Goal: Check status: Check status

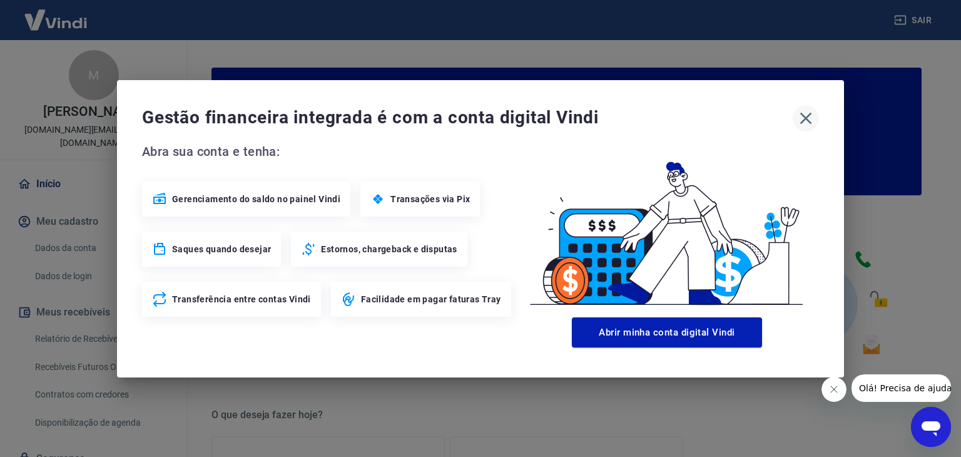
click at [817, 121] on button "button" at bounding box center [806, 118] width 26 height 26
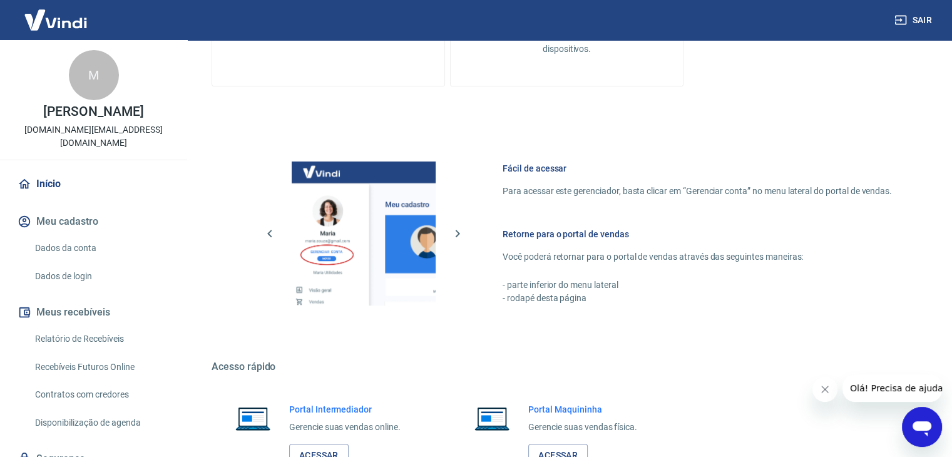
scroll to position [661, 0]
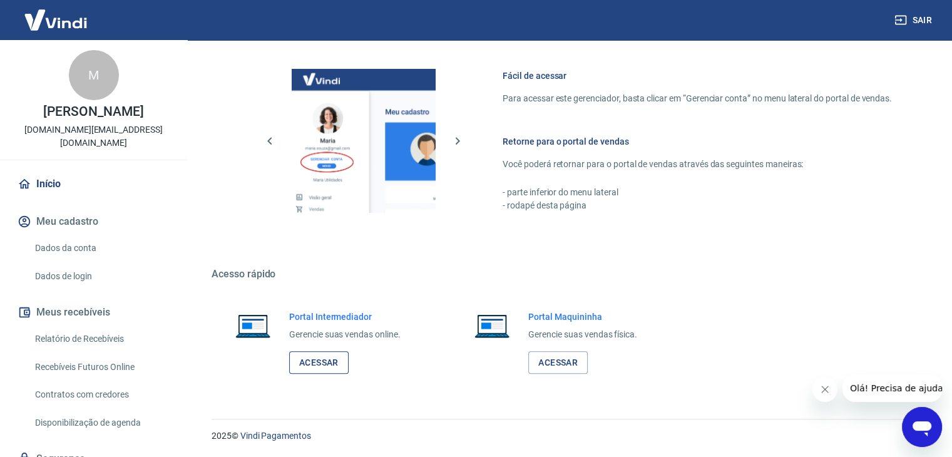
click at [307, 360] on link "Acessar" at bounding box center [318, 362] width 59 height 23
drag, startPoint x: 83, startPoint y: 325, endPoint x: 103, endPoint y: 274, distance: 54.3
click at [83, 326] on link "Relatório de Recebíveis" at bounding box center [101, 339] width 142 height 26
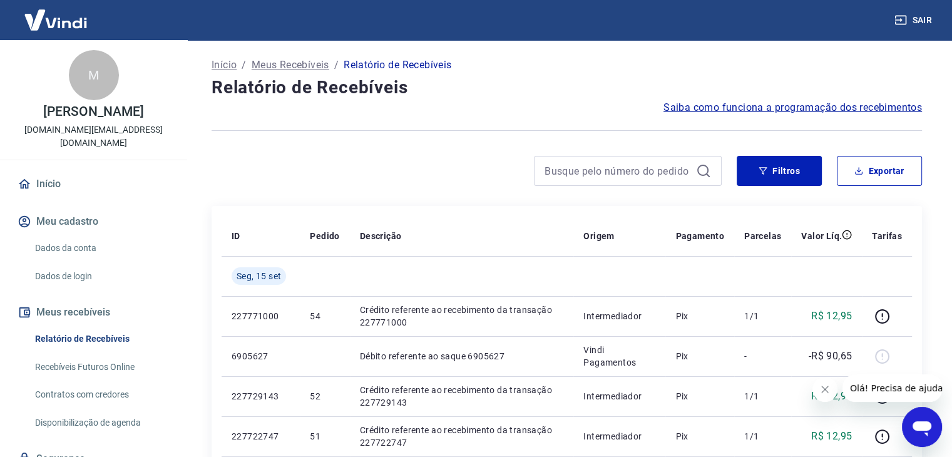
click at [722, 108] on span "Saiba como funciona a programação dos recebimentos" at bounding box center [792, 107] width 258 height 15
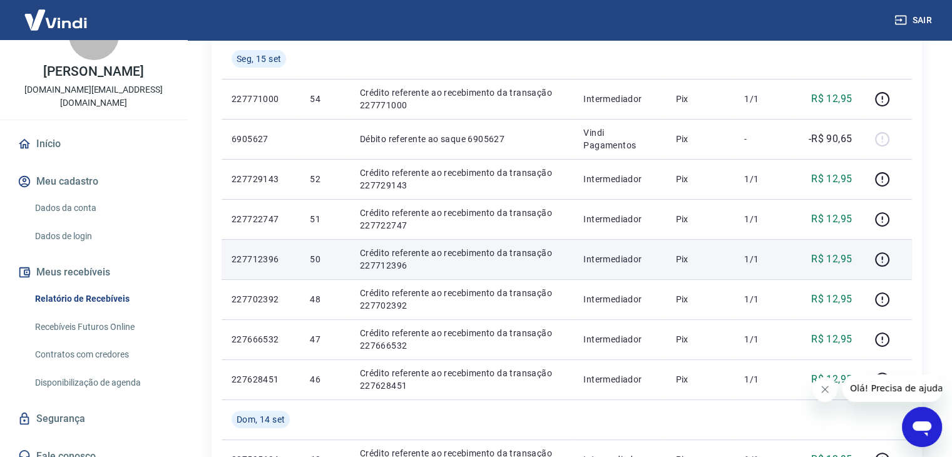
scroll to position [188, 0]
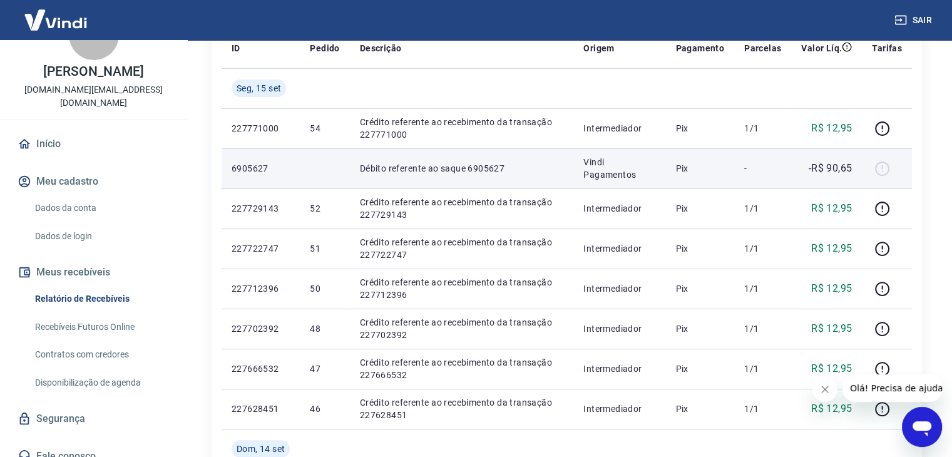
click at [885, 173] on div at bounding box center [887, 168] width 30 height 20
drag, startPoint x: 786, startPoint y: 171, endPoint x: 862, endPoint y: 171, distance: 76.3
click at [862, 171] on tr "6905627 Débito referente ao saque 6905627 Vindi Pagamentos Pix - -R$ 90,65" at bounding box center [567, 168] width 690 height 40
click at [843, 166] on p "-R$ 90,65" at bounding box center [830, 168] width 44 height 15
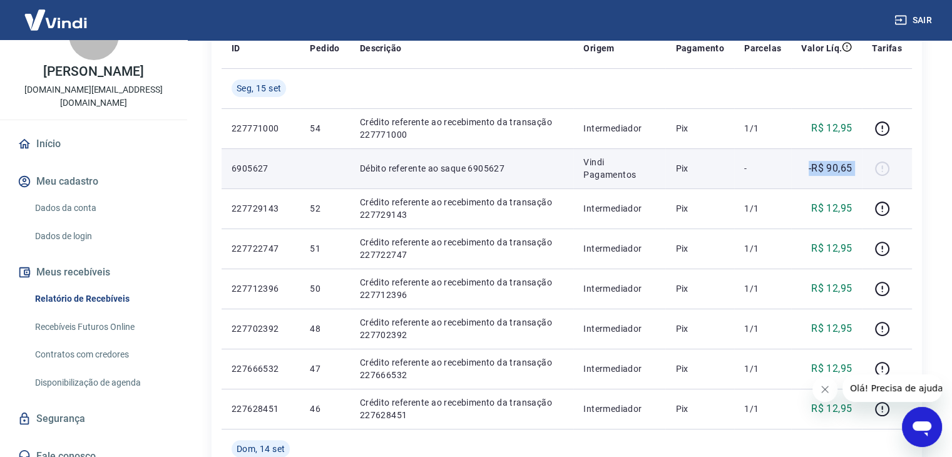
click at [843, 166] on p "-R$ 90,65" at bounding box center [830, 168] width 44 height 15
click at [732, 168] on td "Pix" at bounding box center [699, 168] width 69 height 40
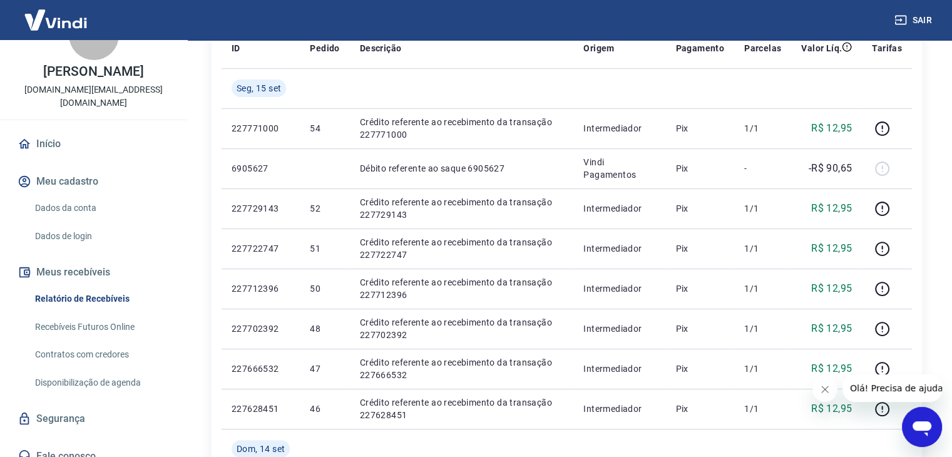
drag, startPoint x: 827, startPoint y: 392, endPoint x: 1616, endPoint y: 710, distance: 850.7
click at [827, 391] on icon "Fechar mensagem da empresa" at bounding box center [825, 389] width 6 height 6
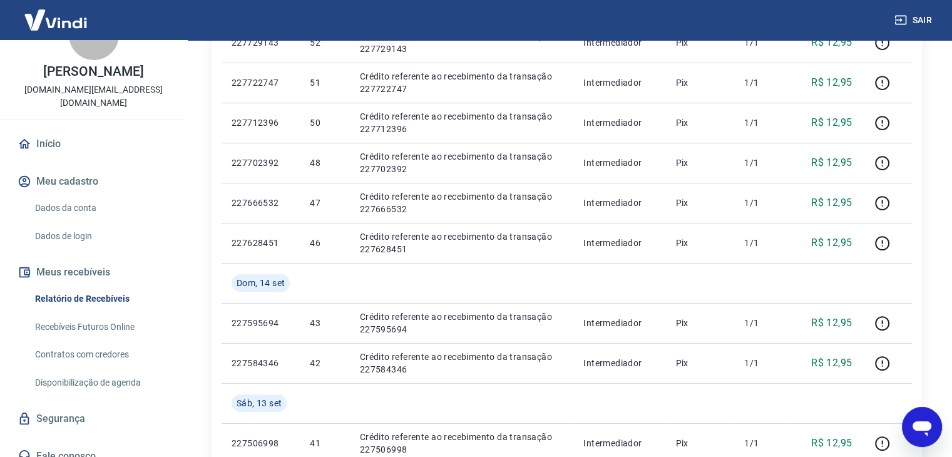
scroll to position [375, 0]
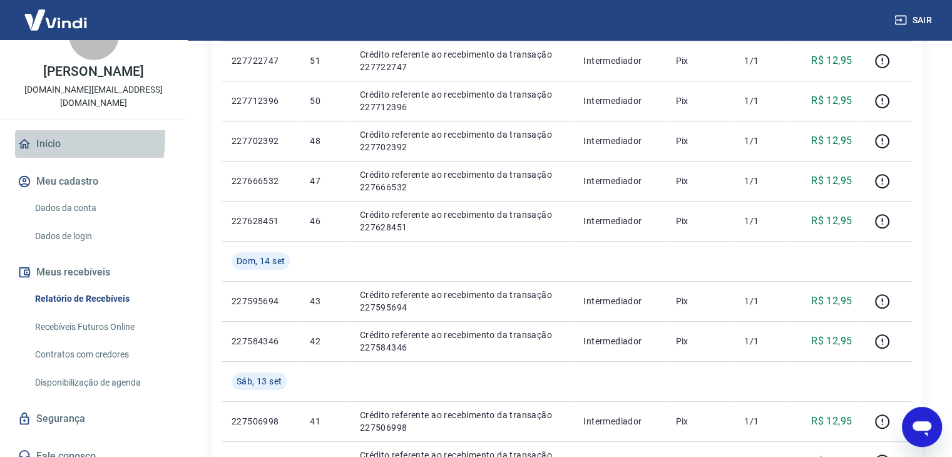
click at [43, 130] on link "Início" at bounding box center [93, 144] width 157 height 28
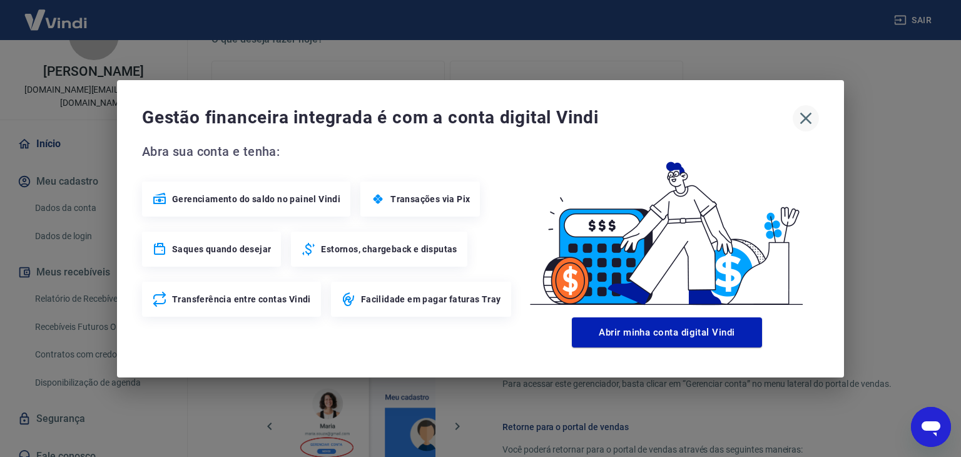
click at [802, 118] on icon "button" at bounding box center [806, 118] width 20 height 20
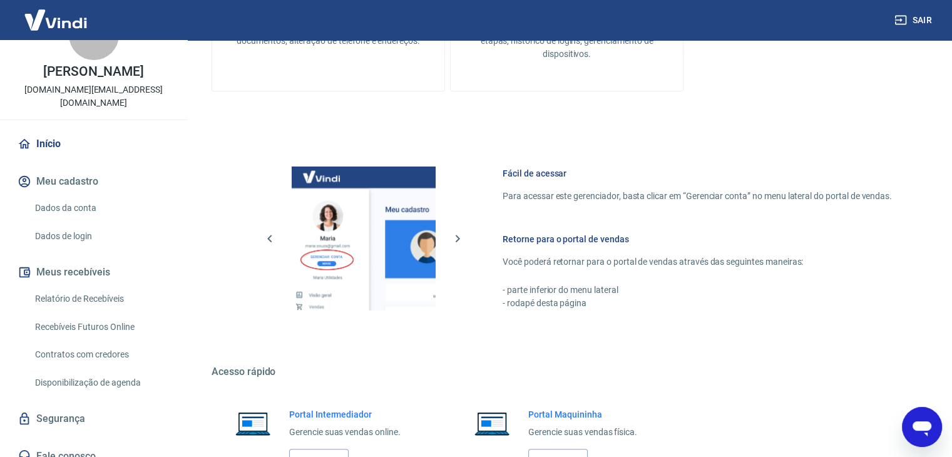
scroll to position [661, 0]
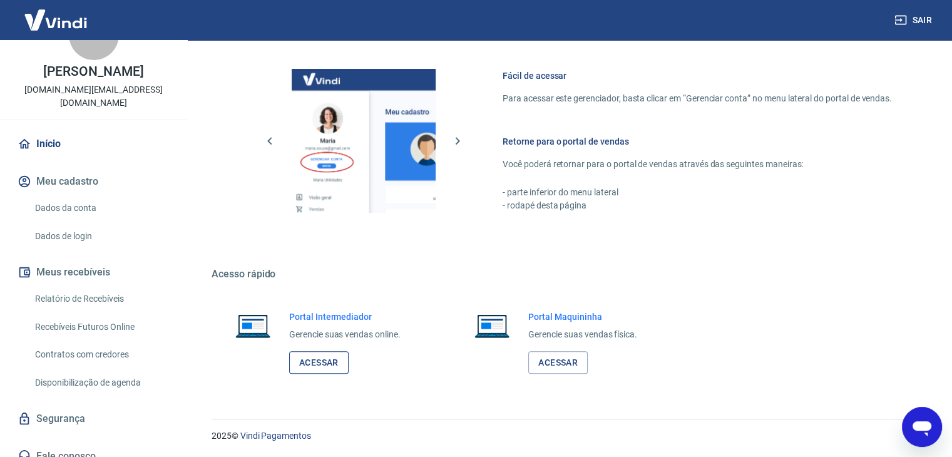
click at [315, 358] on link "Acessar" at bounding box center [318, 362] width 59 height 23
click at [90, 286] on link "Relatório de Recebíveis" at bounding box center [101, 299] width 142 height 26
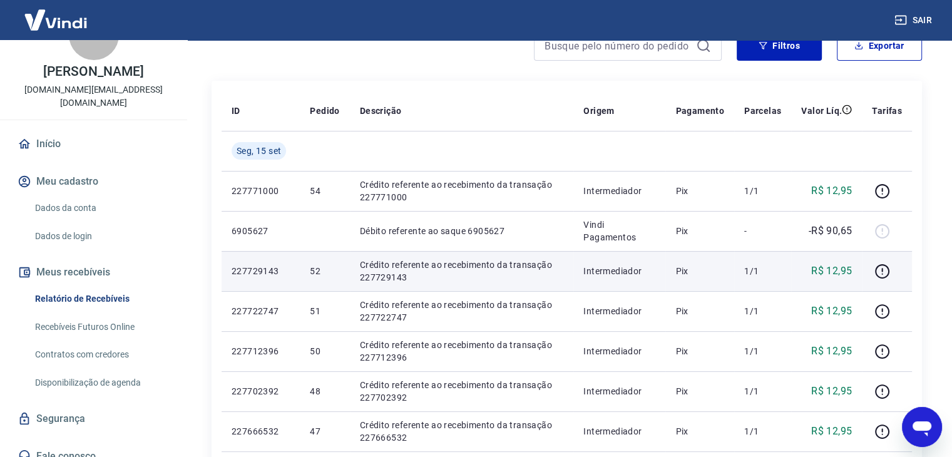
scroll to position [188, 0]
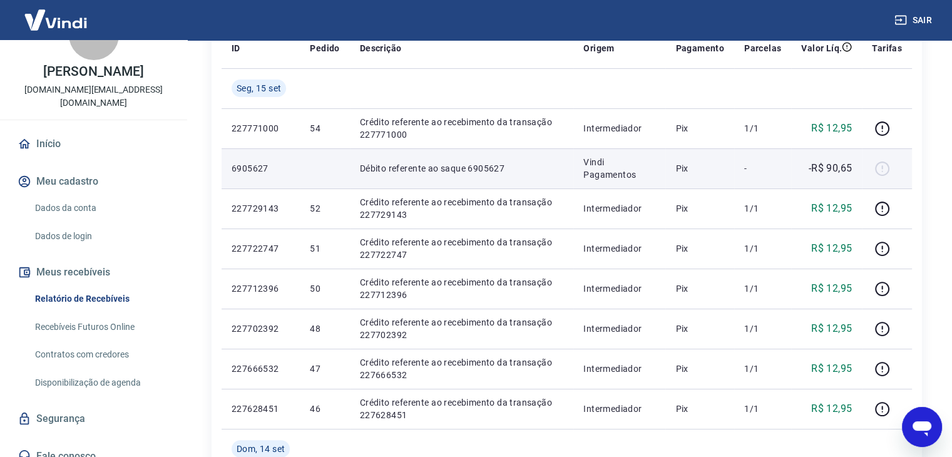
click at [882, 170] on div at bounding box center [887, 168] width 30 height 20
click at [426, 166] on p "Débito referente ao saque 6905627" at bounding box center [462, 168] width 204 height 13
click at [508, 178] on td "Débito referente ao saque 6905627" at bounding box center [462, 168] width 224 height 40
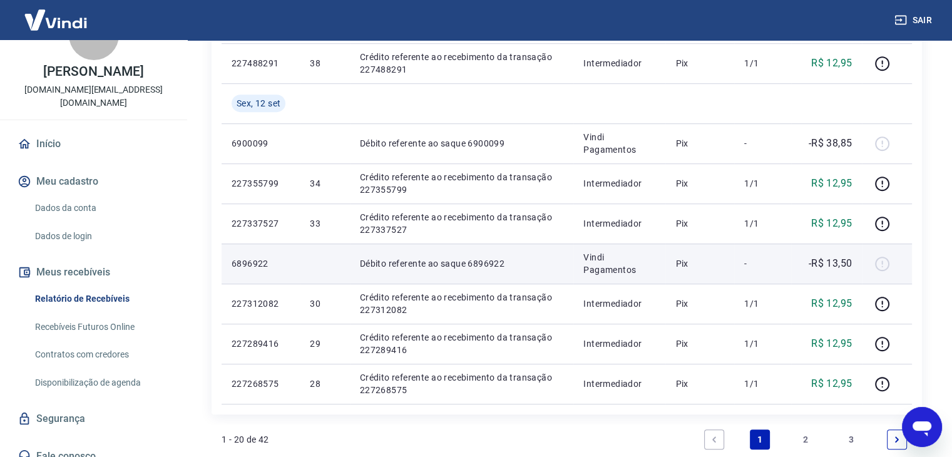
scroll to position [876, 0]
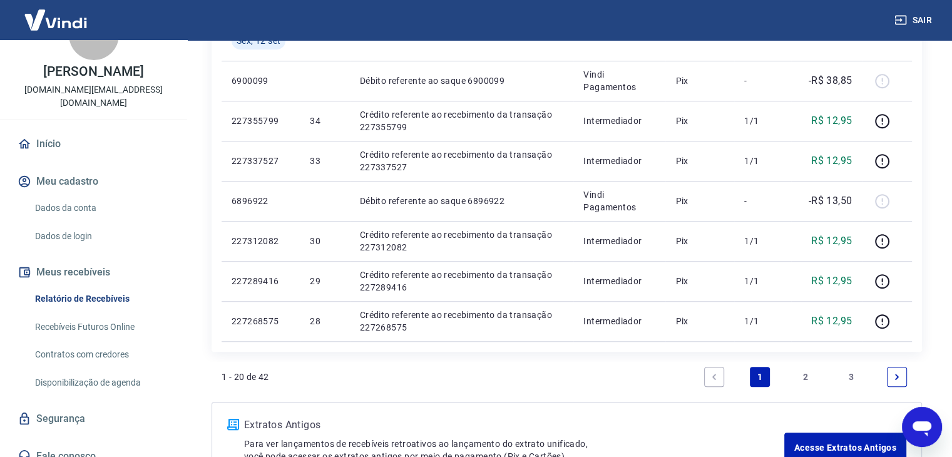
click at [809, 379] on link "2" at bounding box center [805, 377] width 20 height 20
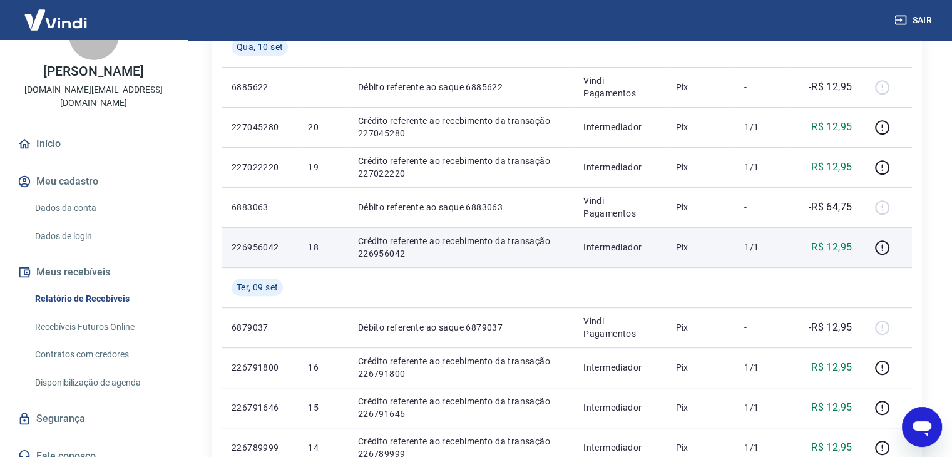
scroll to position [688, 0]
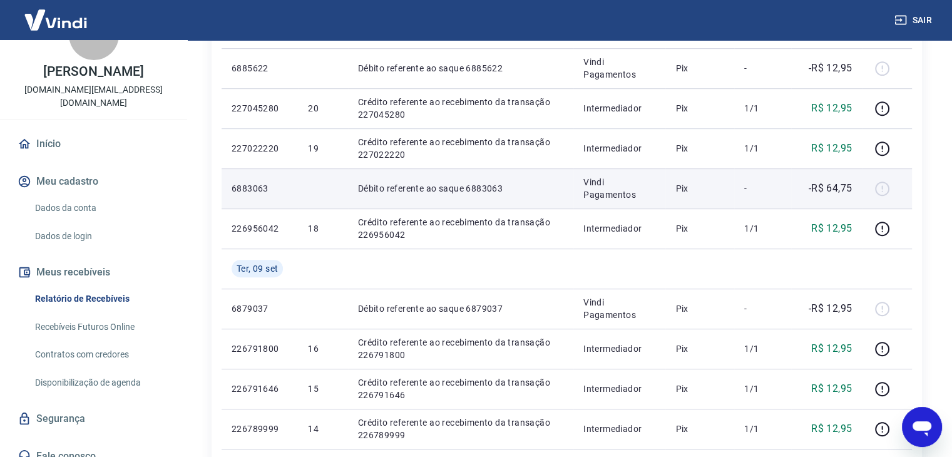
click at [878, 186] on div at bounding box center [887, 188] width 30 height 20
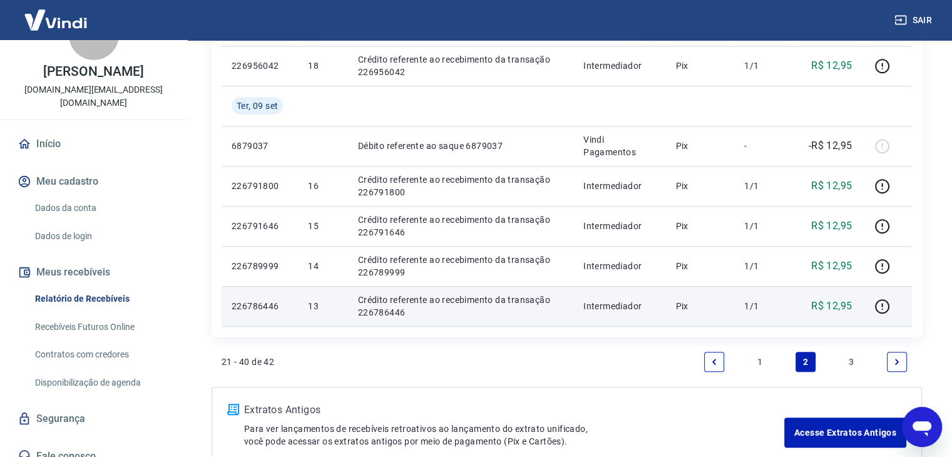
scroll to position [876, 0]
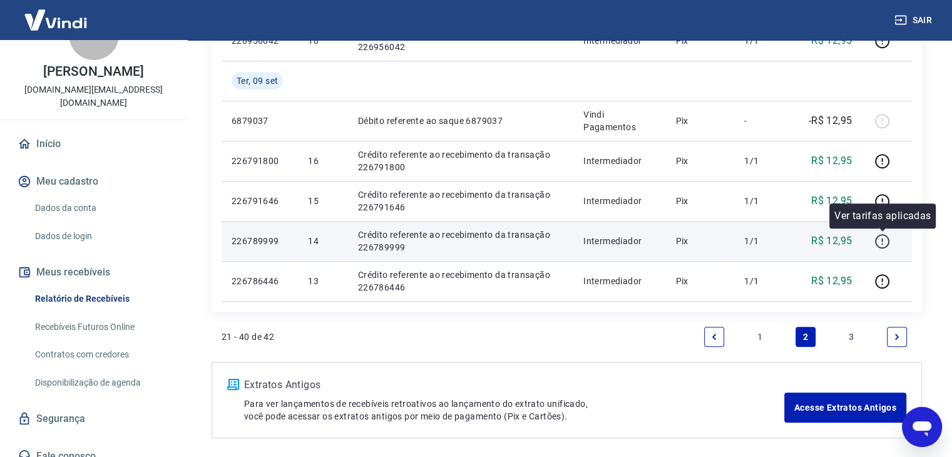
click at [881, 236] on icon "button" at bounding box center [882, 241] width 16 height 16
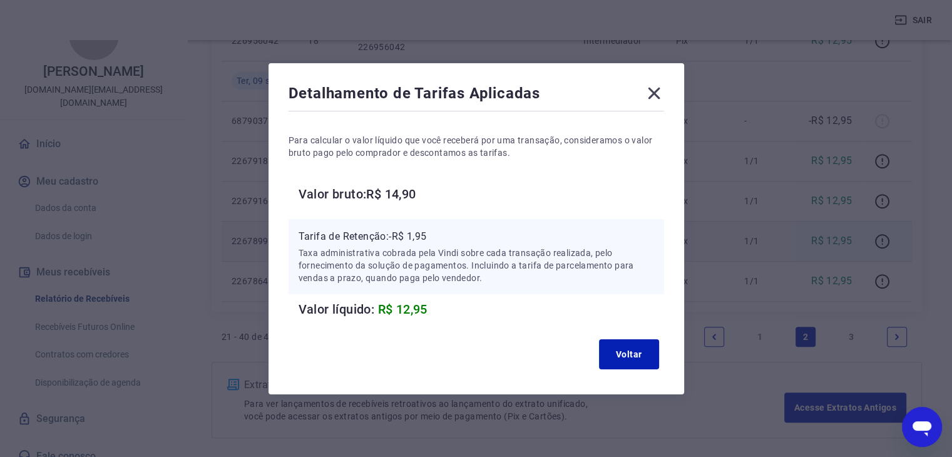
click at [655, 96] on icon at bounding box center [654, 93] width 12 height 12
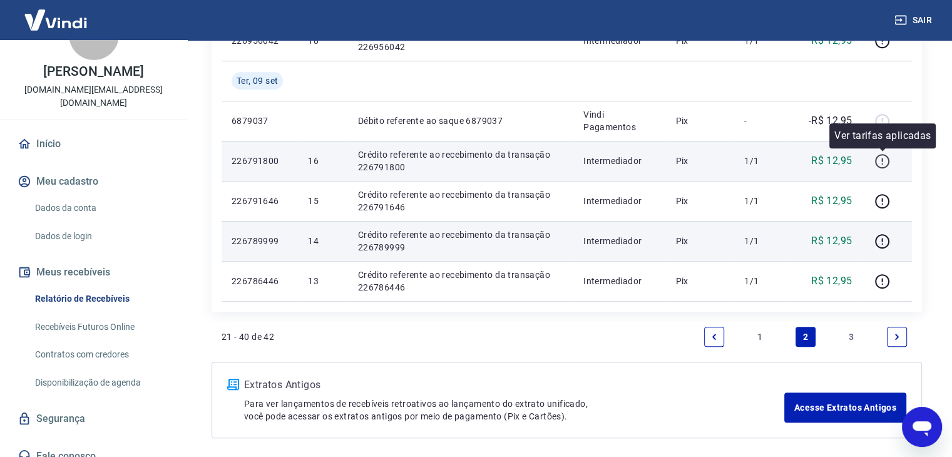
click at [881, 161] on icon "button" at bounding box center [882, 161] width 16 height 16
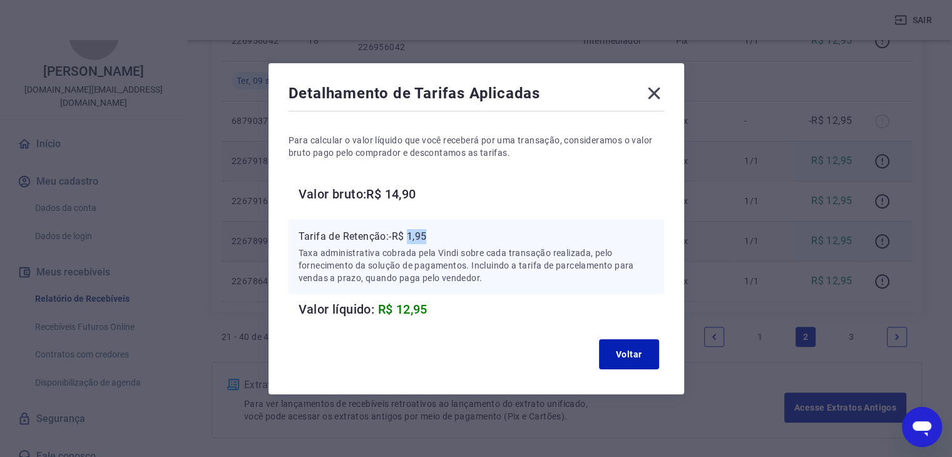
drag, startPoint x: 436, startPoint y: 237, endPoint x: 416, endPoint y: 233, distance: 19.8
click at [416, 233] on p "Tarifa de Retenção: -R$ 1,95" at bounding box center [475, 236] width 355 height 15
click at [451, 239] on p "Tarifa de Retenção: -R$ 1,95" at bounding box center [475, 236] width 355 height 15
drag, startPoint x: 438, startPoint y: 240, endPoint x: 403, endPoint y: 240, distance: 35.0
click at [403, 240] on p "Tarifa de Retenção: -R$ 1,95" at bounding box center [475, 236] width 355 height 15
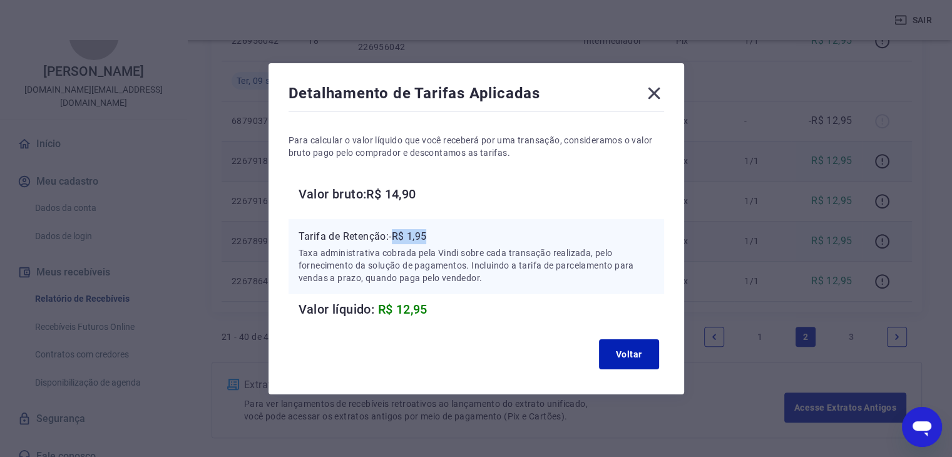
click at [403, 240] on p "Tarifa de Retenção: -R$ 1,95" at bounding box center [475, 236] width 355 height 15
click at [656, 91] on icon at bounding box center [654, 93] width 12 height 12
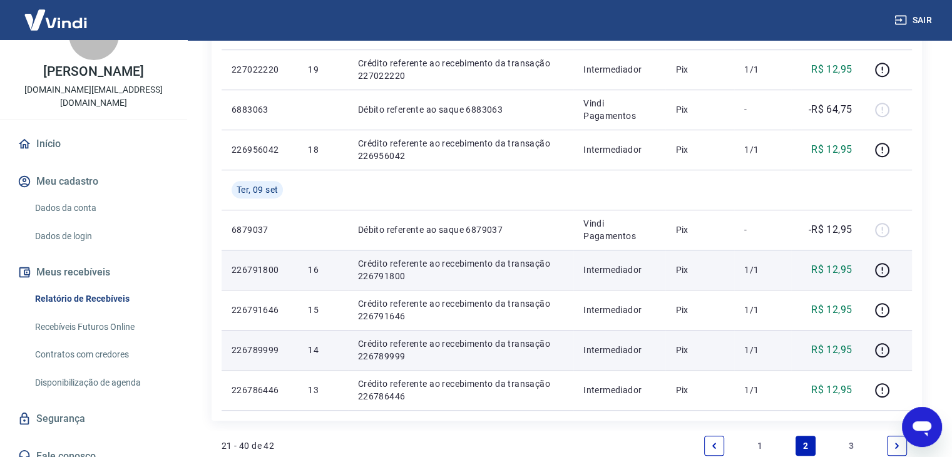
scroll to position [626, 0]
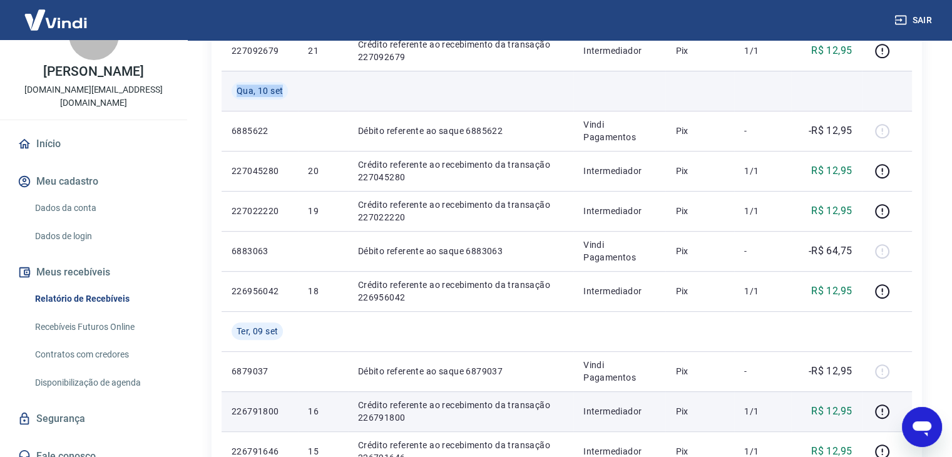
drag, startPoint x: 238, startPoint y: 91, endPoint x: 285, endPoint y: 91, distance: 46.9
click at [285, 91] on div "Qua, 10 set" at bounding box center [260, 91] width 56 height 18
click at [280, 89] on span "Qua, 10 set" at bounding box center [260, 90] width 46 height 13
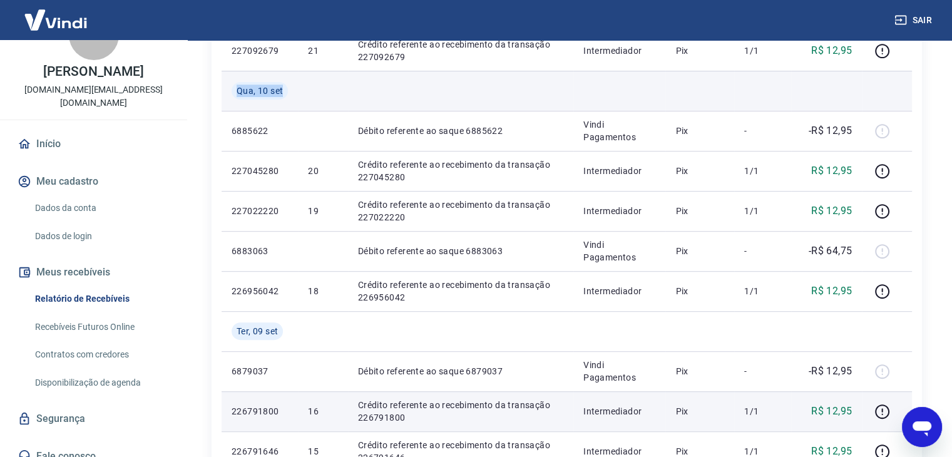
click at [257, 89] on span "Qua, 10 set" at bounding box center [260, 90] width 46 height 13
drag, startPoint x: 258, startPoint y: 89, endPoint x: 267, endPoint y: 88, distance: 8.2
click at [267, 88] on span "Qua, 10 set" at bounding box center [260, 90] width 46 height 13
